Goal: Task Accomplishment & Management: Manage account settings

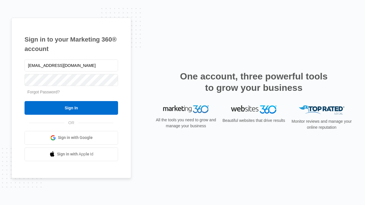
type input "[EMAIL_ADDRESS][DOMAIN_NAME]"
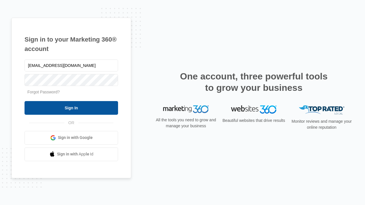
click at [71, 108] on input "Sign In" at bounding box center [71, 108] width 93 height 14
